Goal: Find specific page/section: Find specific page/section

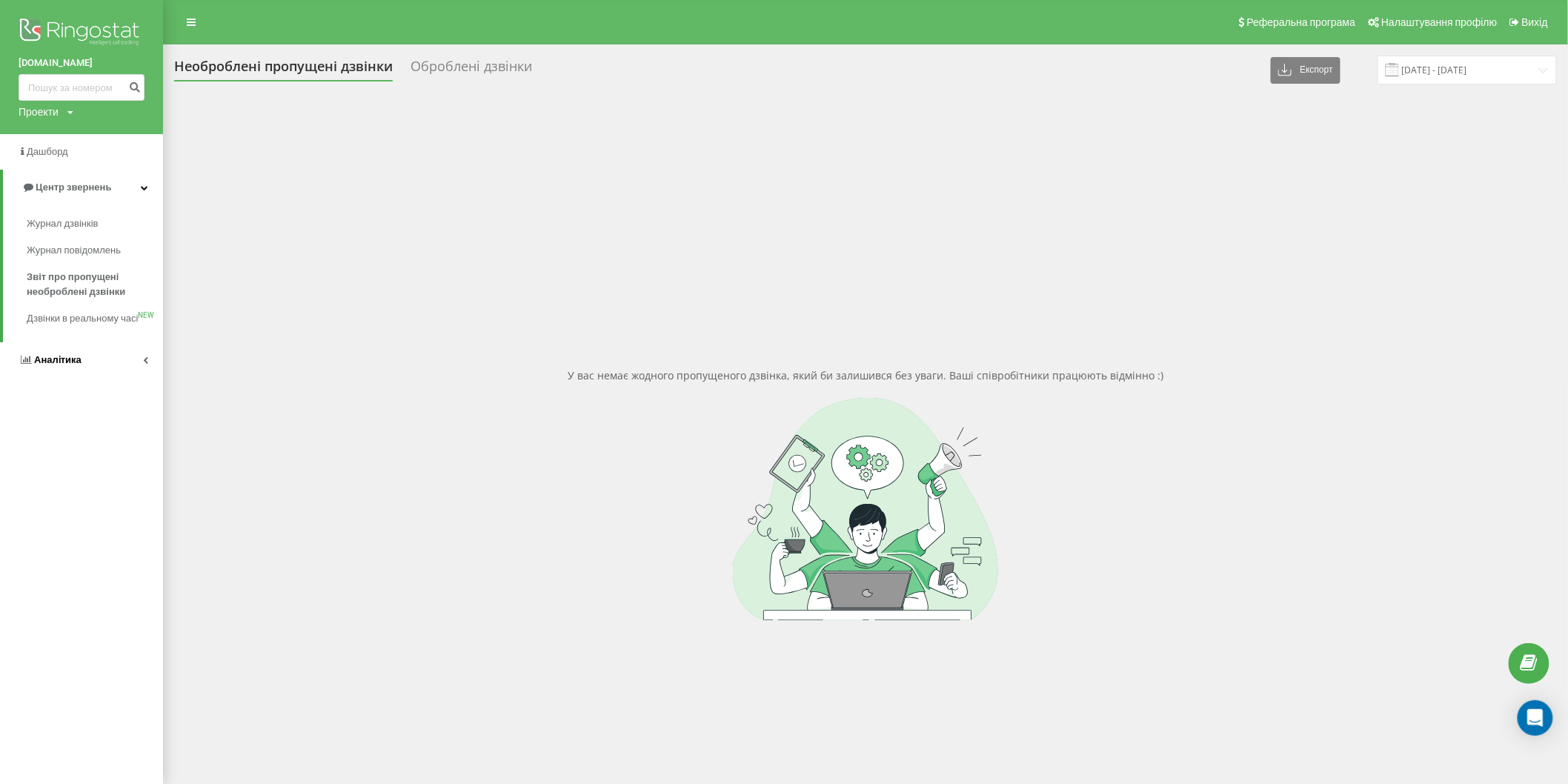
click at [52, 366] on span "Аналiтика" at bounding box center [58, 360] width 48 height 11
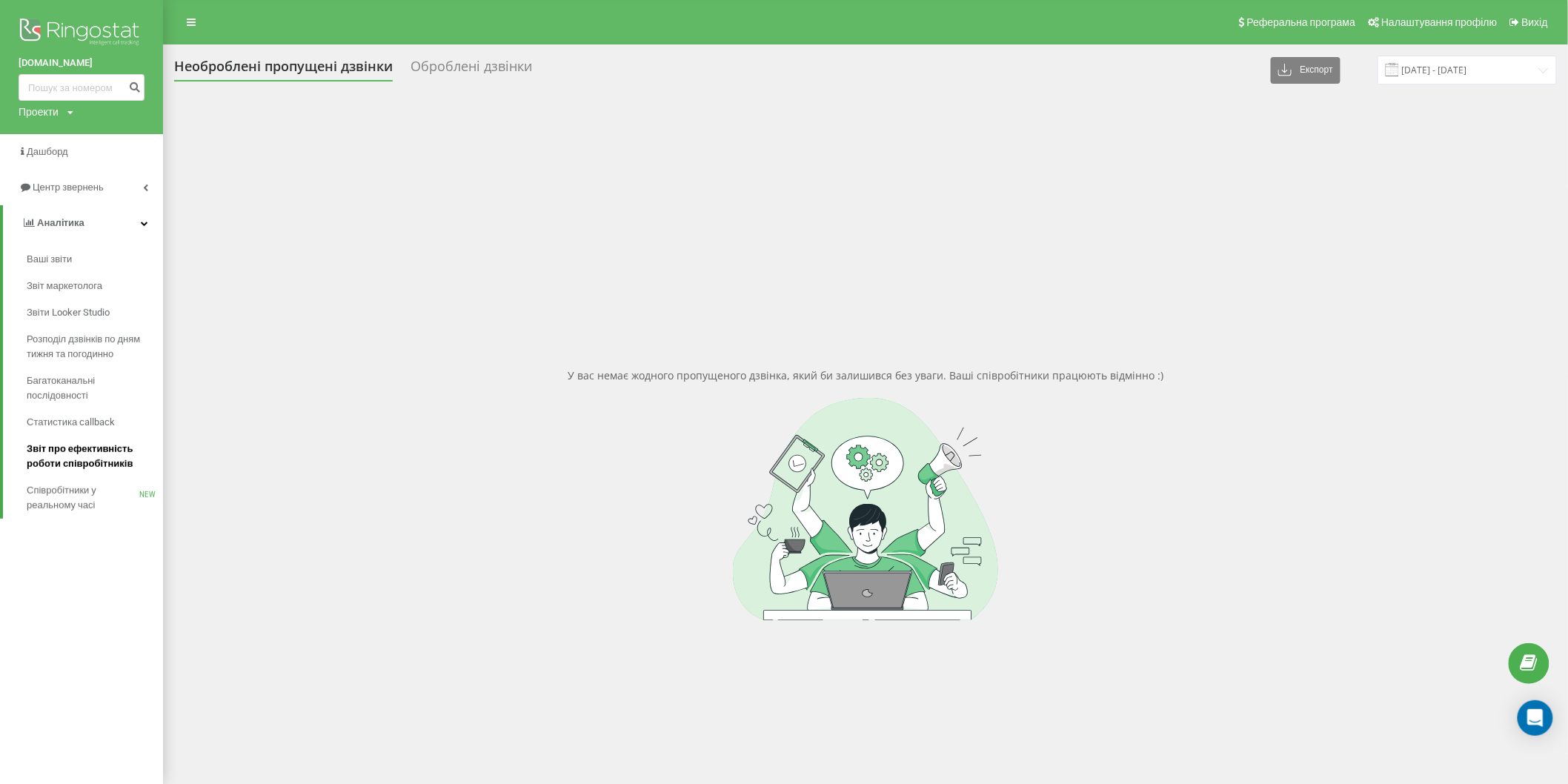
click at [104, 461] on span "Звіт про ефективність роботи співробітників" at bounding box center [91, 456] width 129 height 29
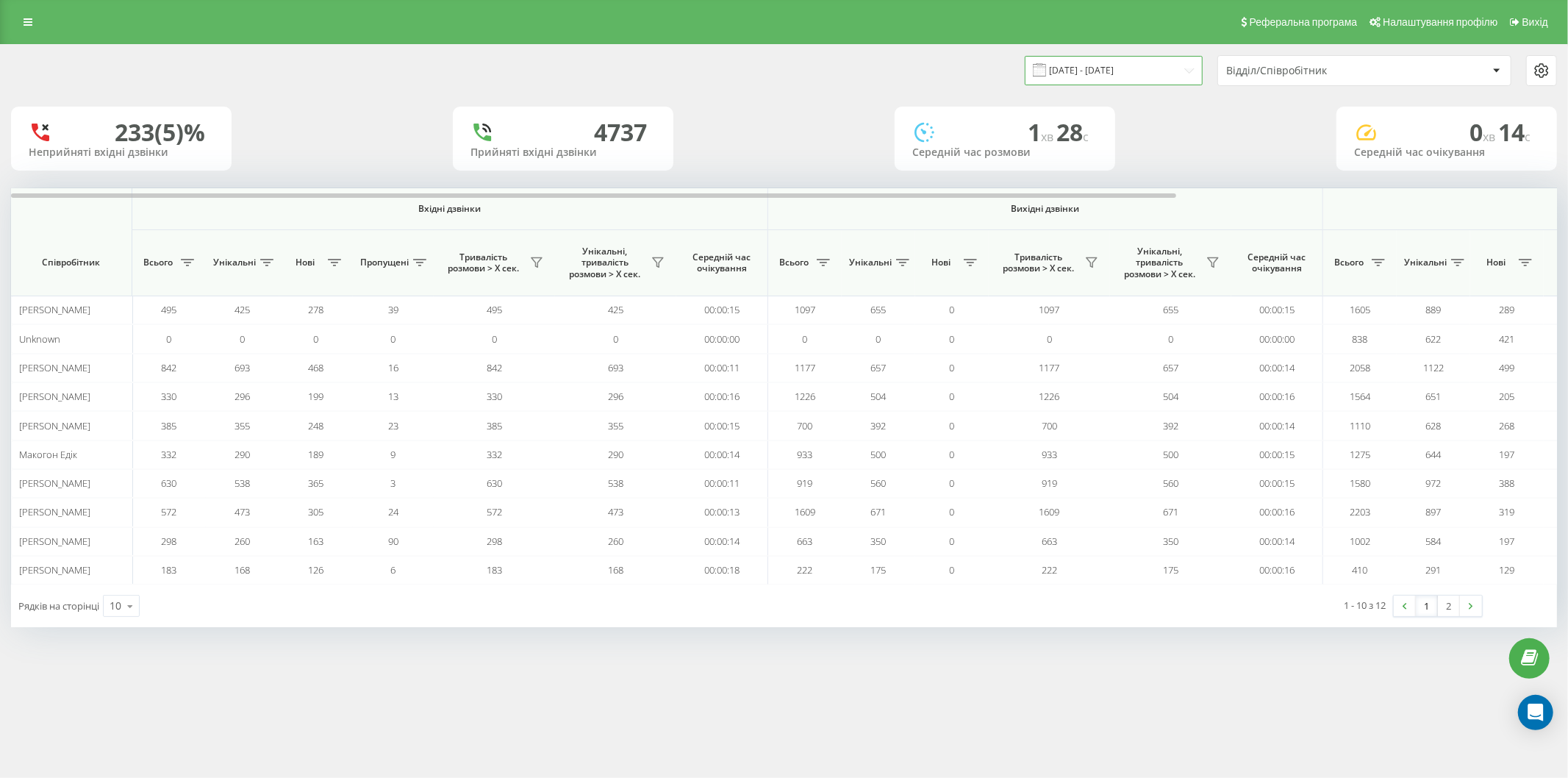
click at [1193, 70] on input "[DATE] - [DATE]" at bounding box center [1114, 70] width 178 height 28
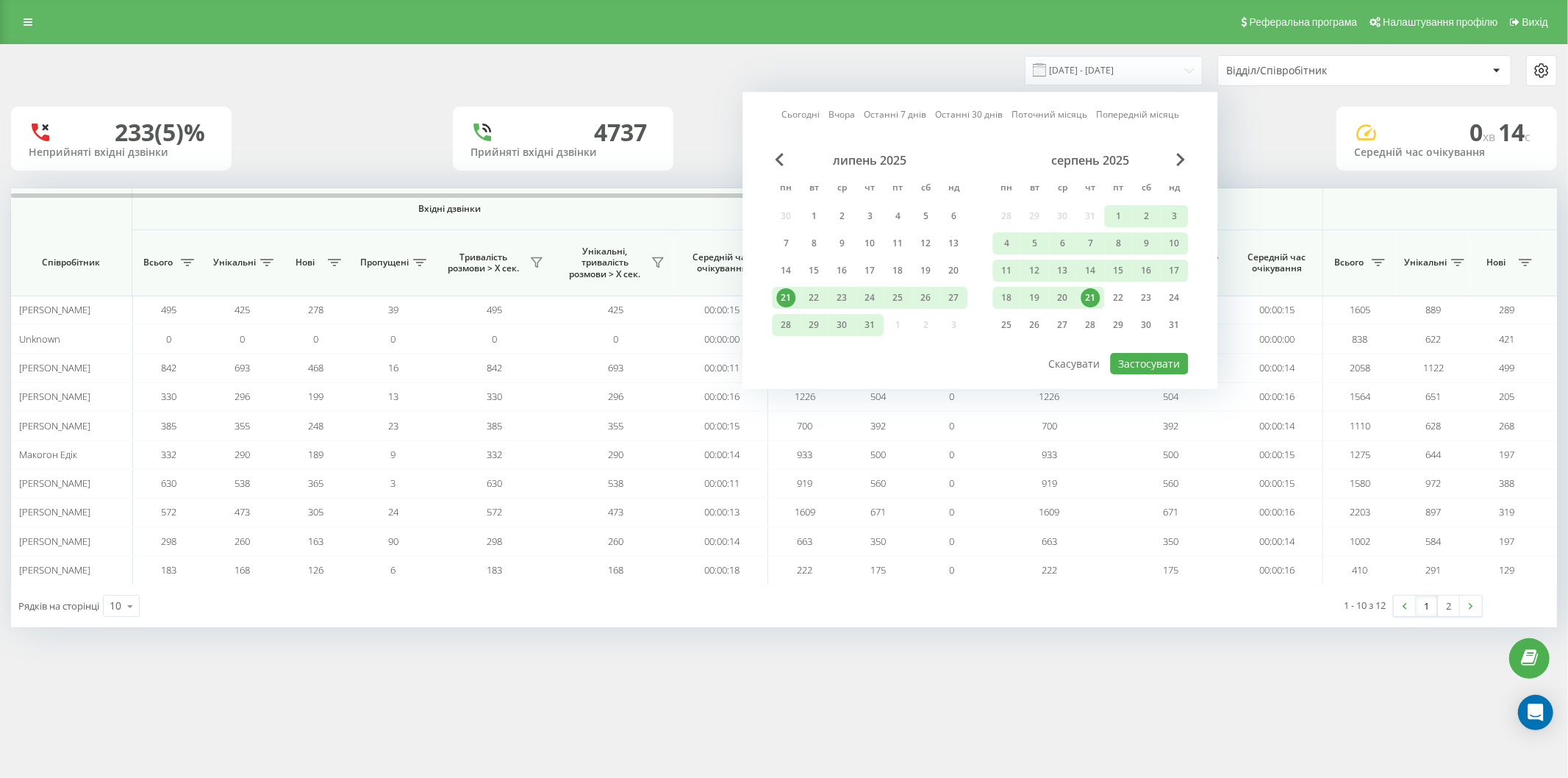
click at [1089, 297] on div "21" at bounding box center [1090, 297] width 19 height 19
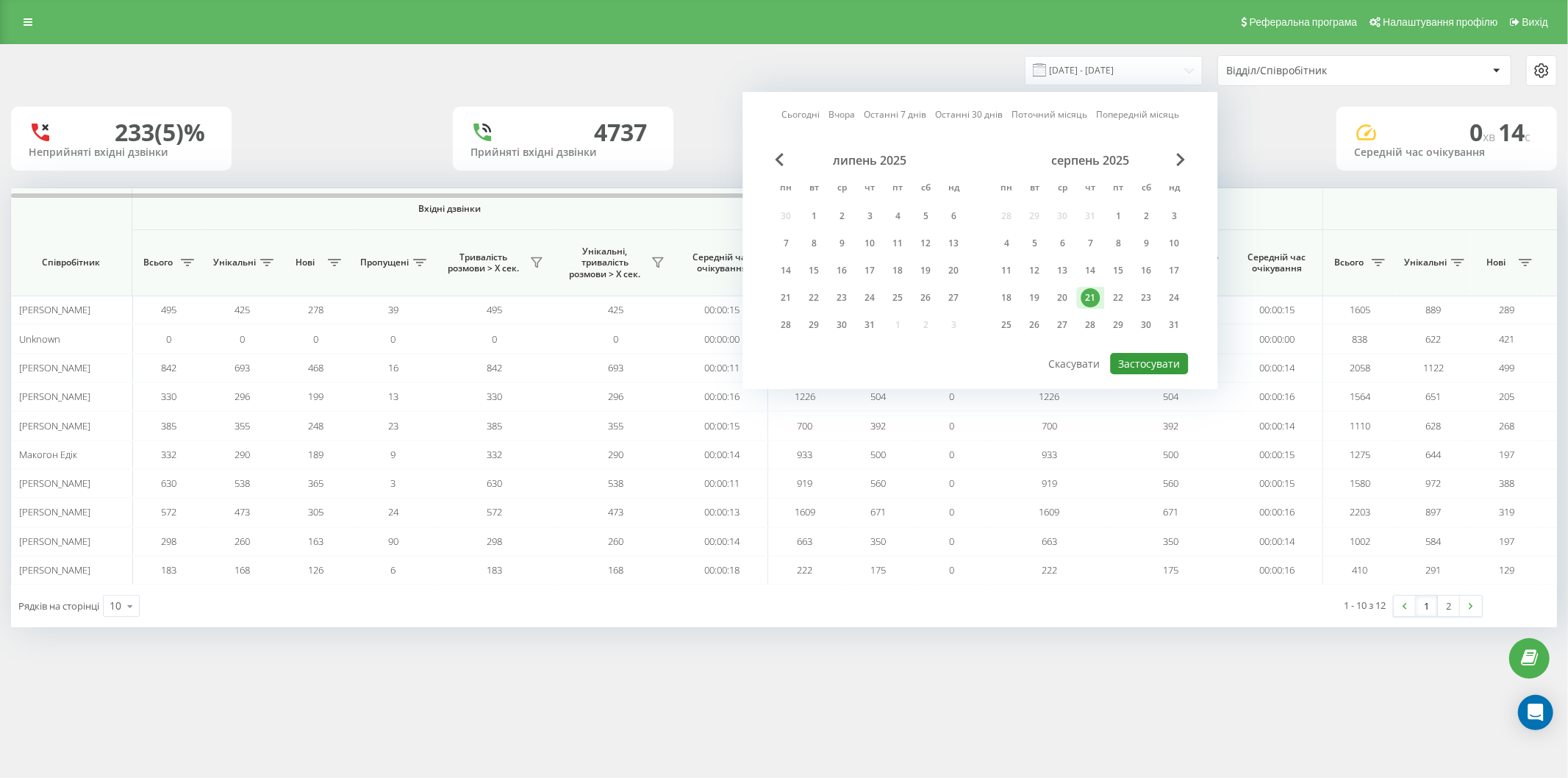
click at [1140, 361] on button "Застосувати" at bounding box center [1149, 363] width 78 height 21
type input "21.08.2025 - 21.08.2025"
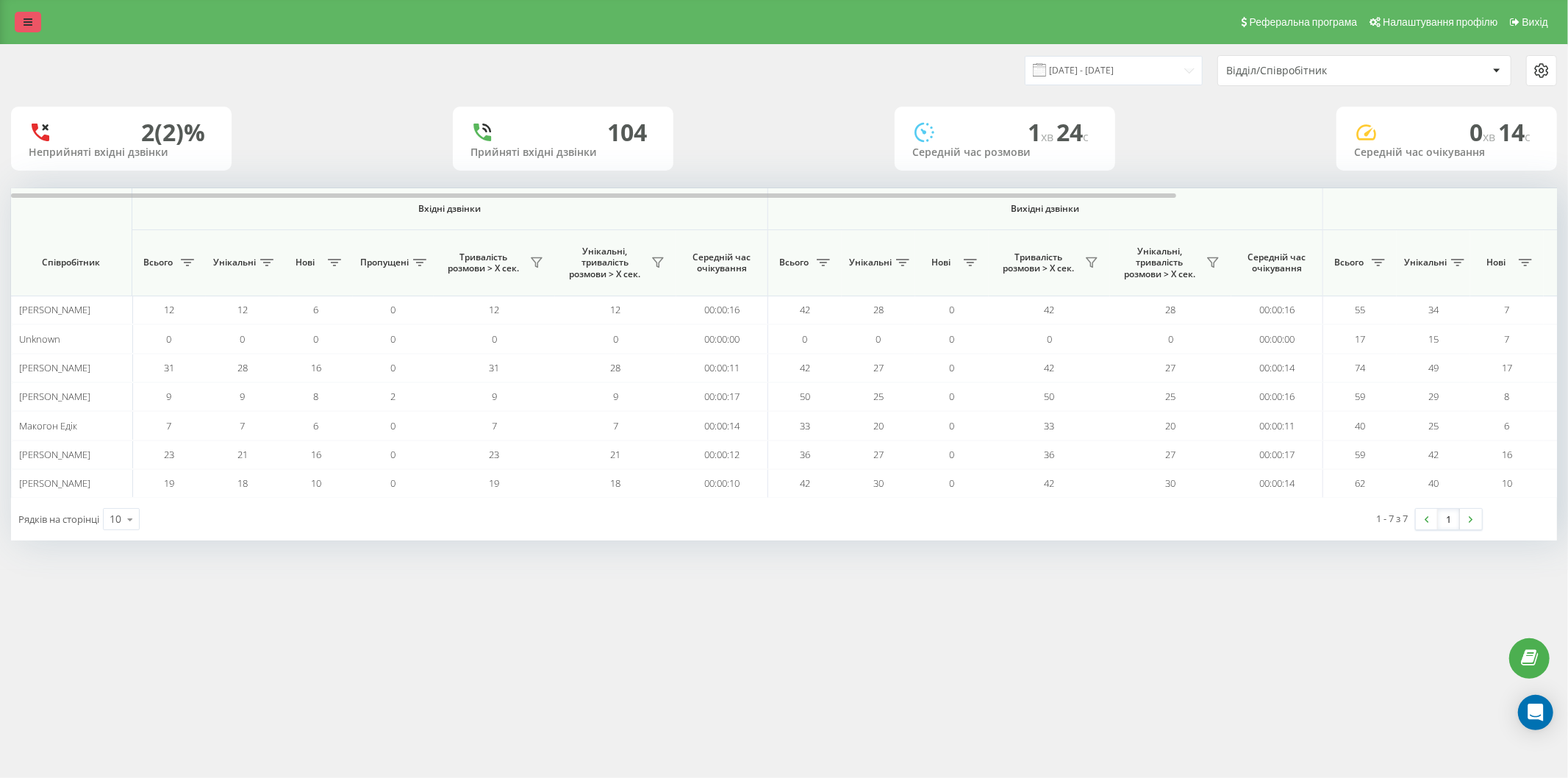
click at [22, 26] on link at bounding box center [28, 22] width 27 height 21
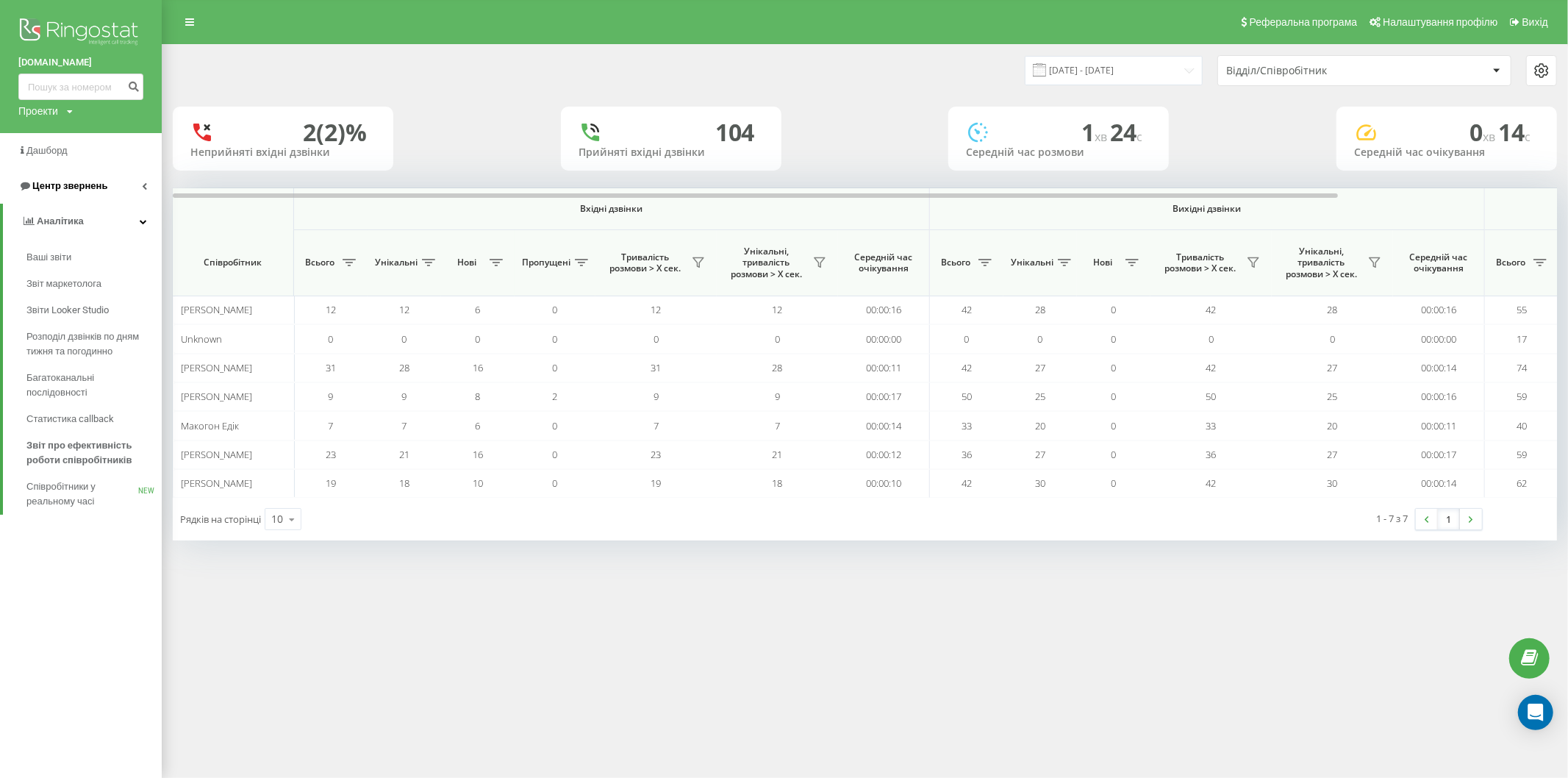
click at [52, 190] on span "Центр звернень" at bounding box center [69, 185] width 75 height 11
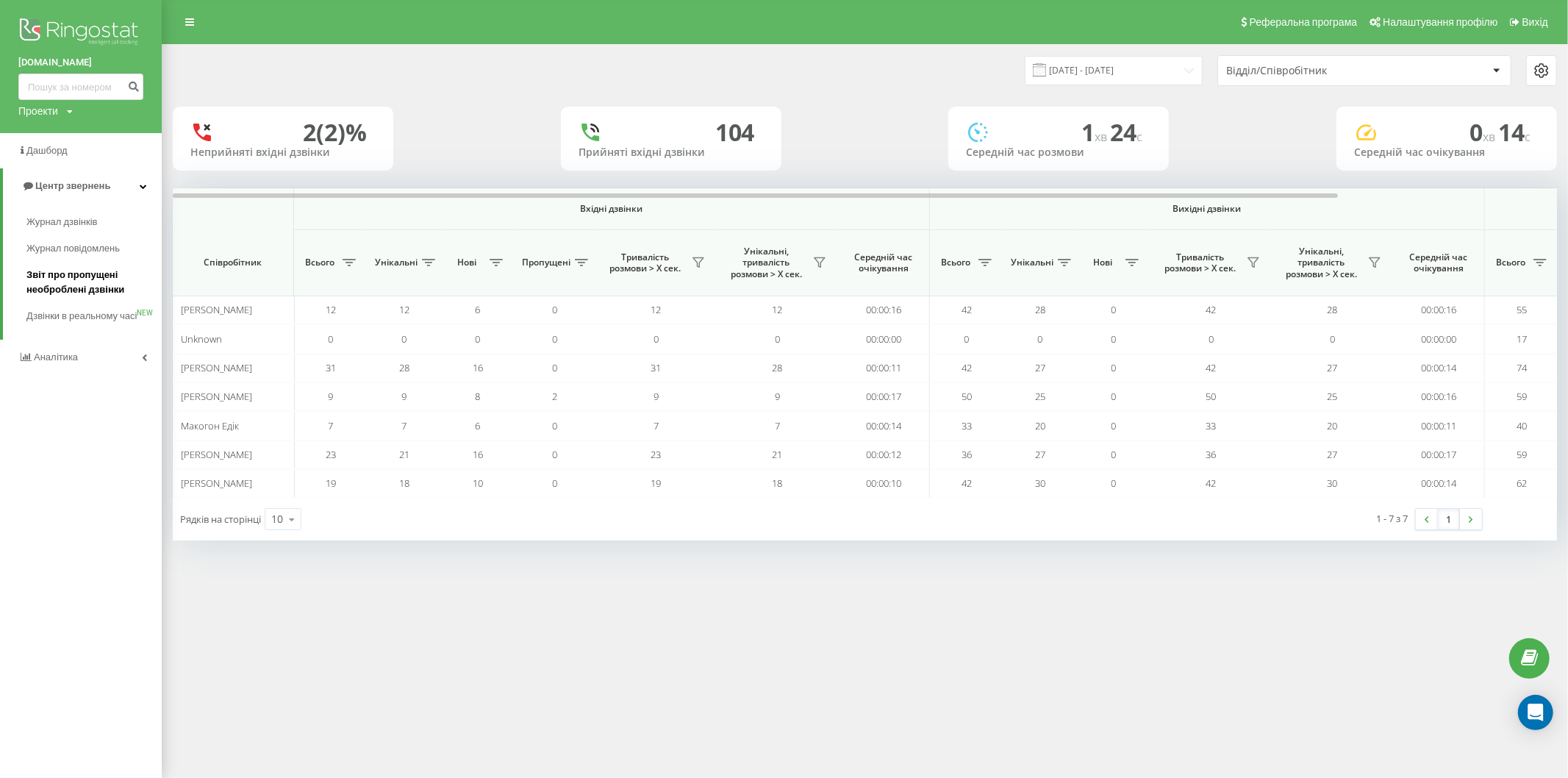
click at [52, 289] on span "Звіт про пропущені необроблені дзвінки" at bounding box center [91, 282] width 128 height 29
